Goal: Task Accomplishment & Management: Manage account settings

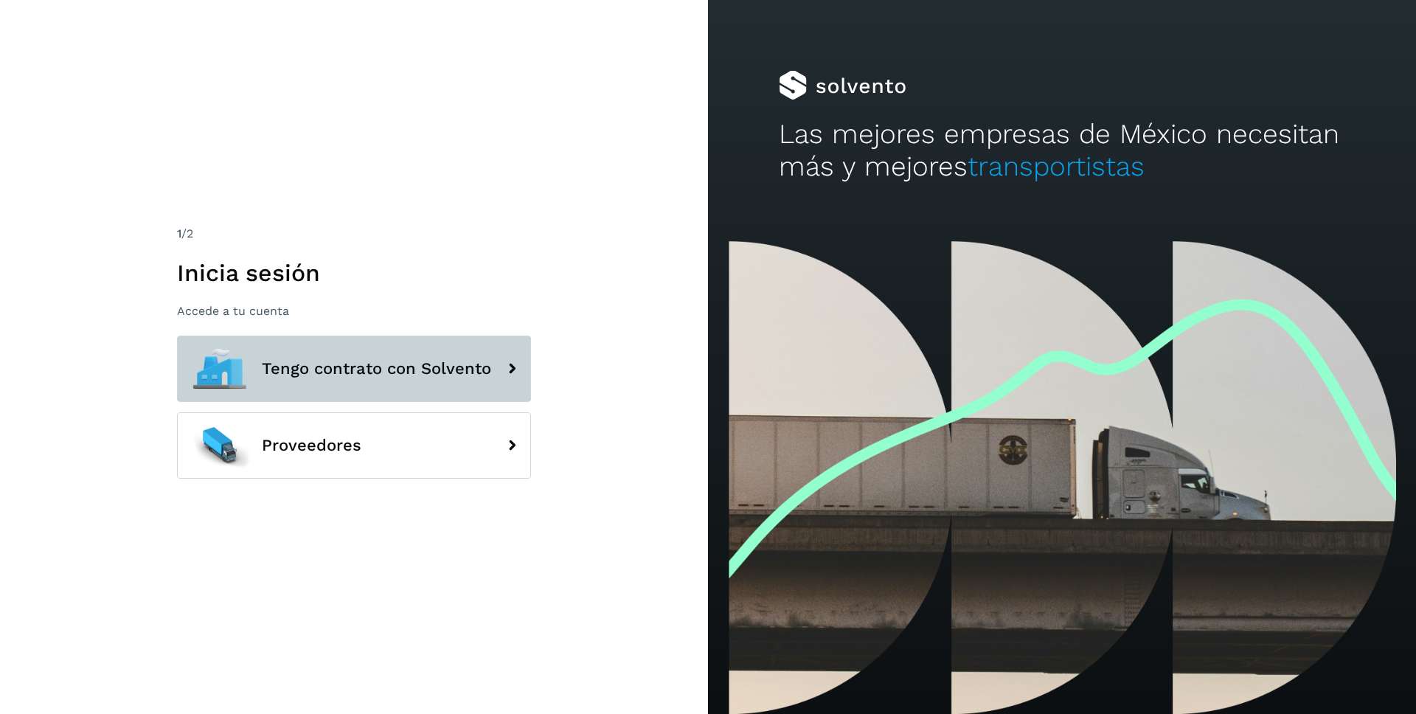
click at [406, 358] on button "Tengo contrato con Solvento" at bounding box center [354, 369] width 354 height 66
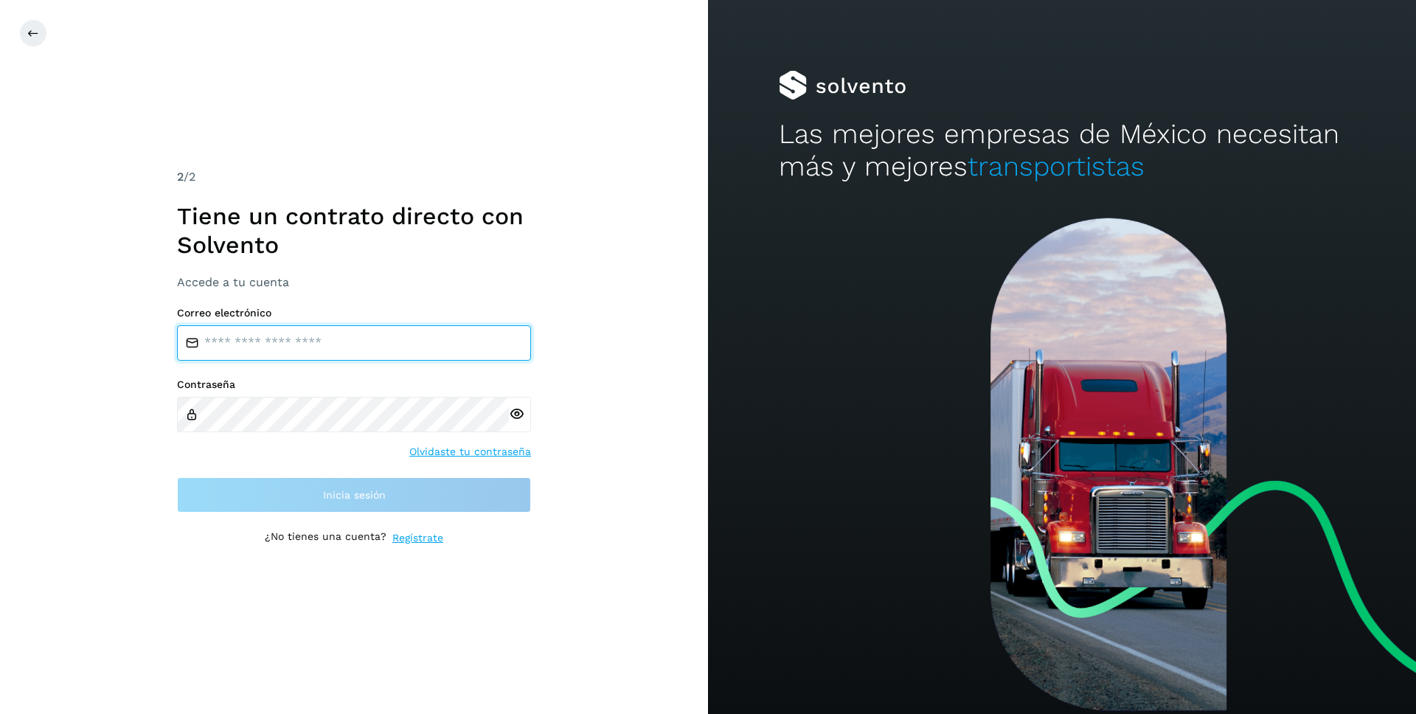
click at [404, 355] on input "email" at bounding box center [354, 342] width 354 height 35
type input "**********"
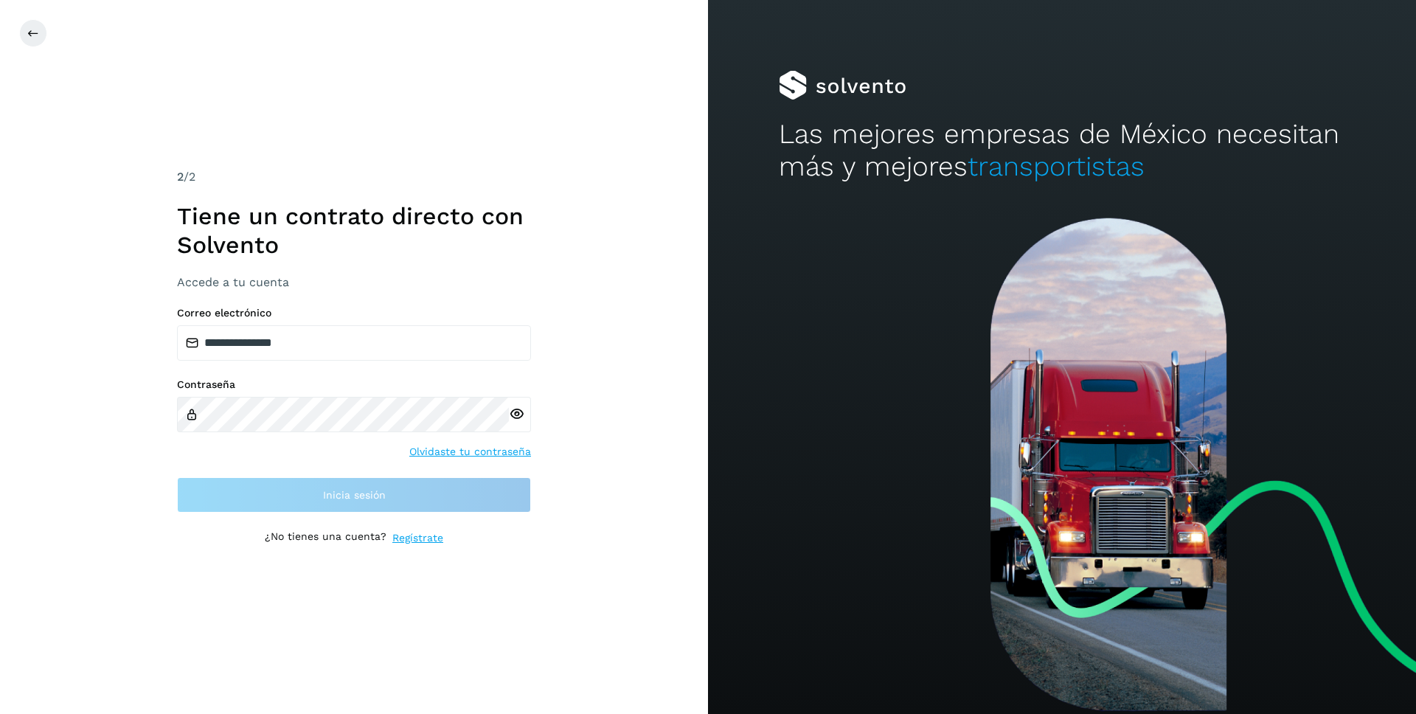
click at [519, 420] on div at bounding box center [520, 414] width 22 height 35
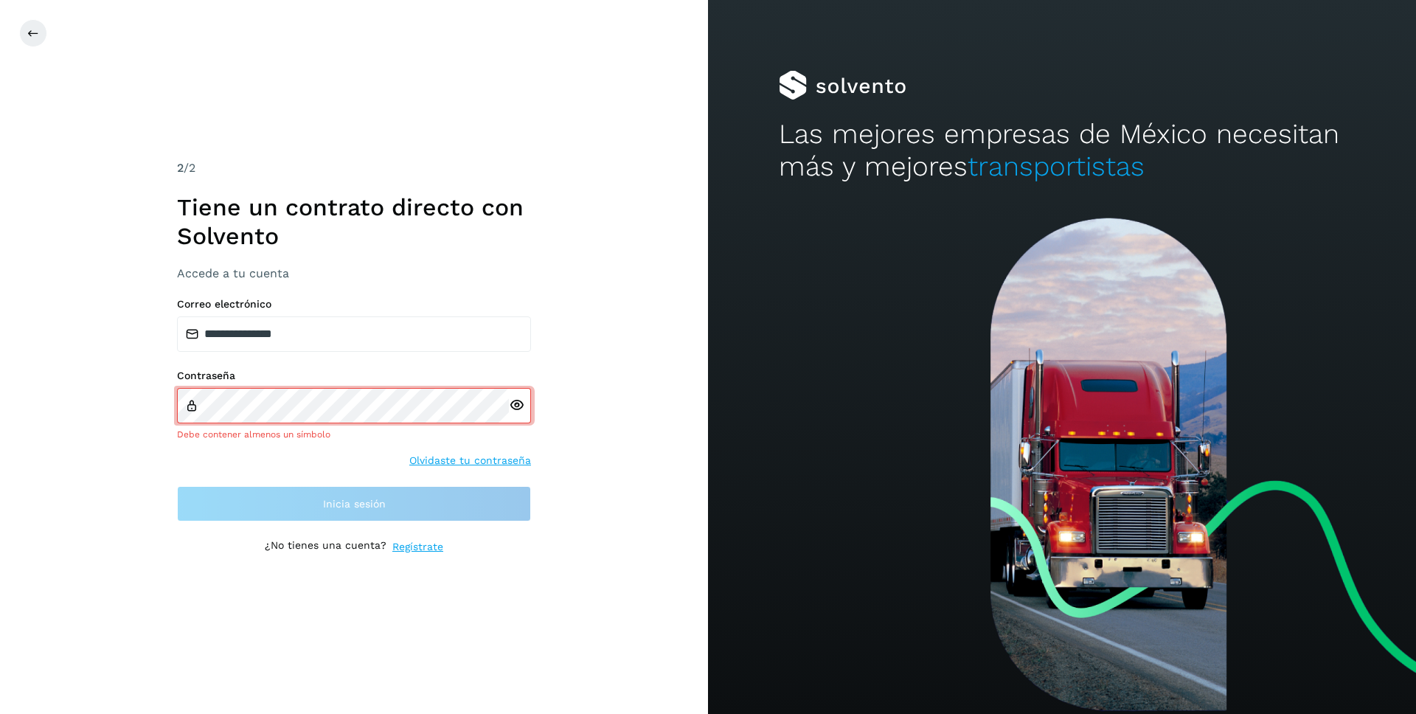
click at [519, 405] on icon at bounding box center [516, 405] width 15 height 15
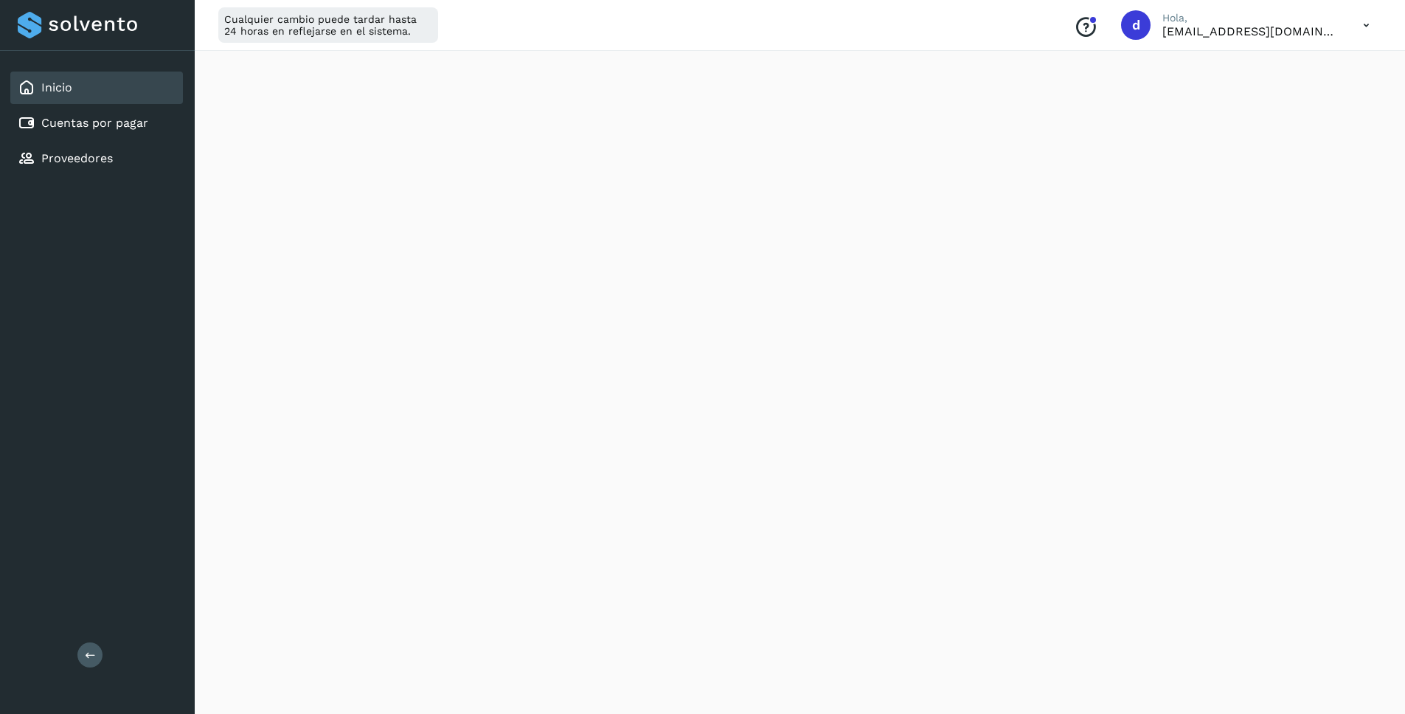
scroll to position [359, 0]
